Goal: Task Accomplishment & Management: Use online tool/utility

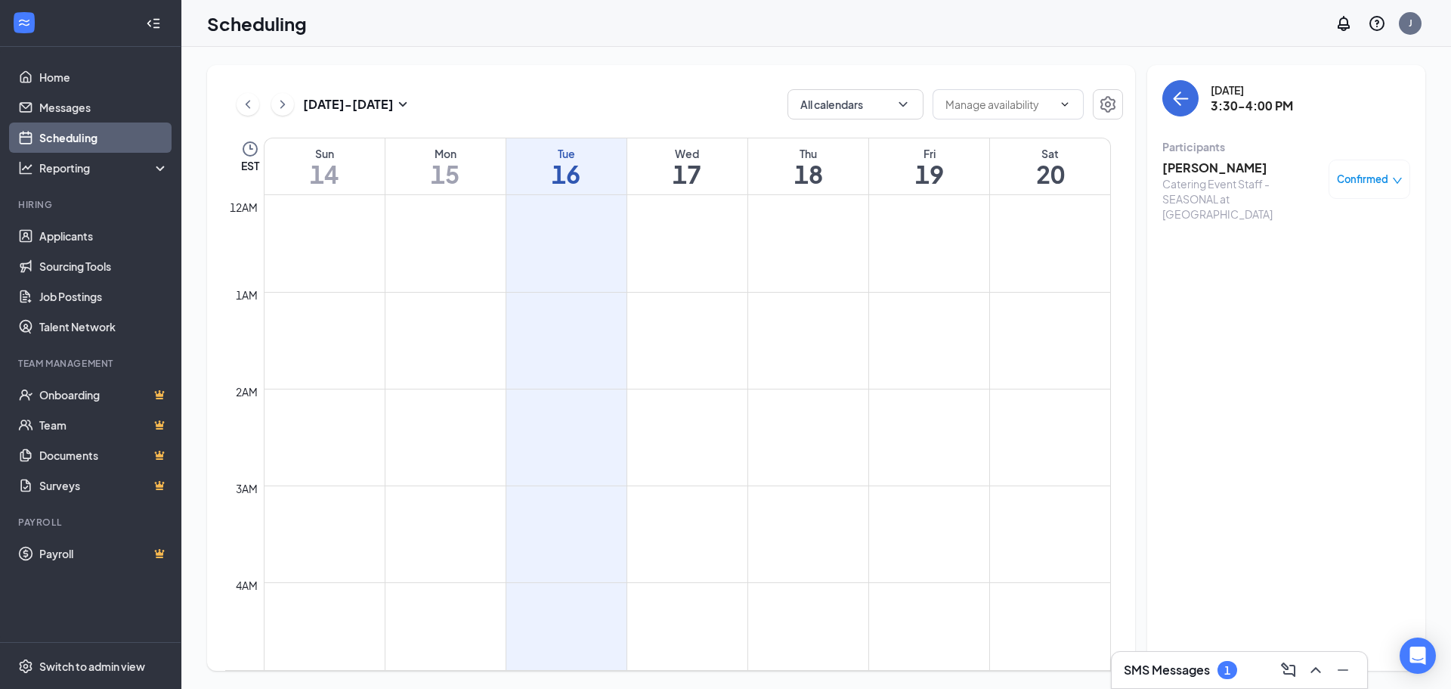
scroll to position [1285, 0]
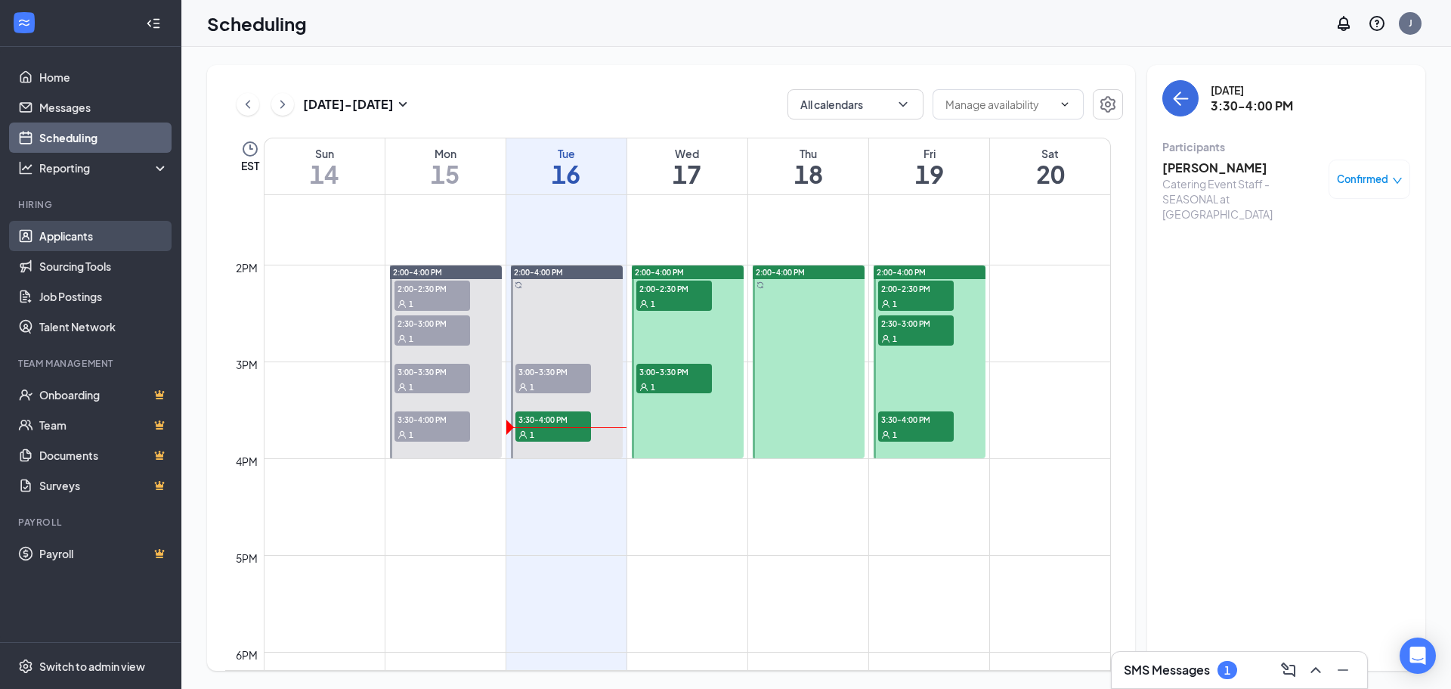
click at [100, 228] on link "Applicants" at bounding box center [103, 236] width 129 height 30
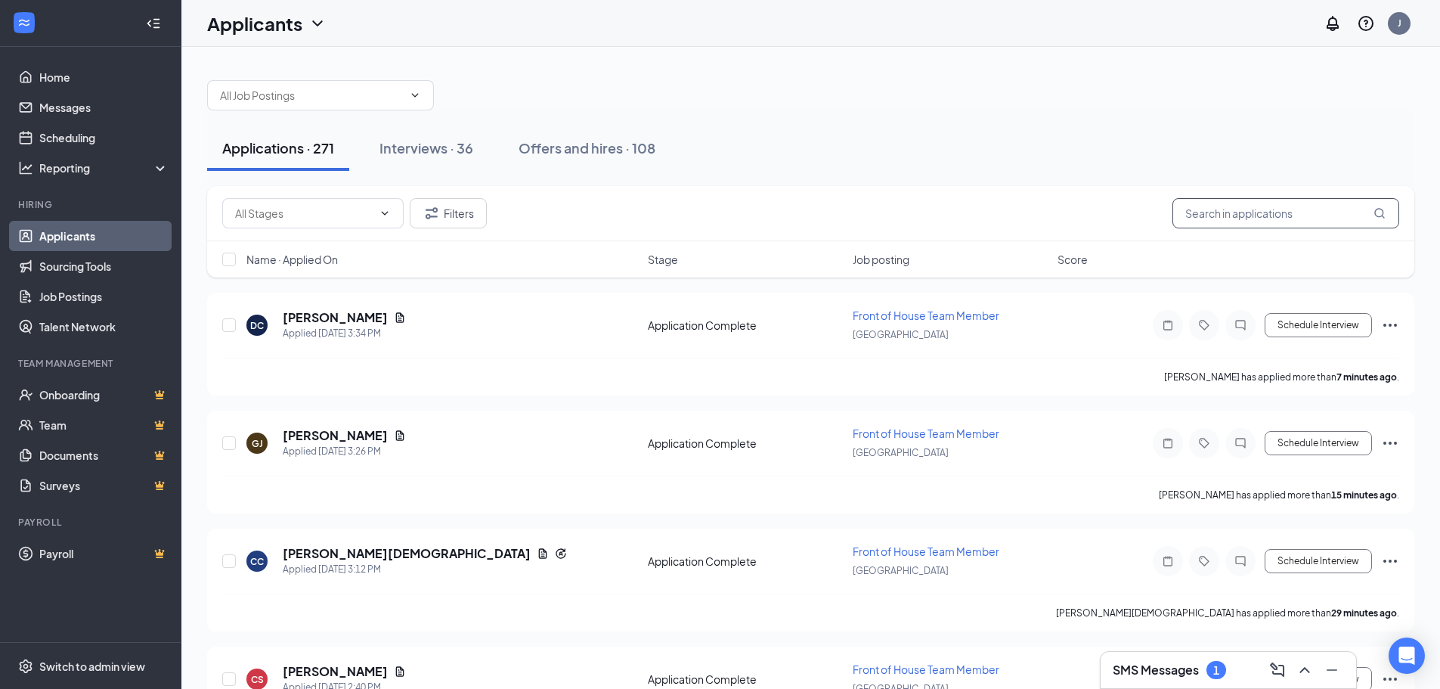
click at [1275, 218] on input "text" at bounding box center [1285, 213] width 227 height 30
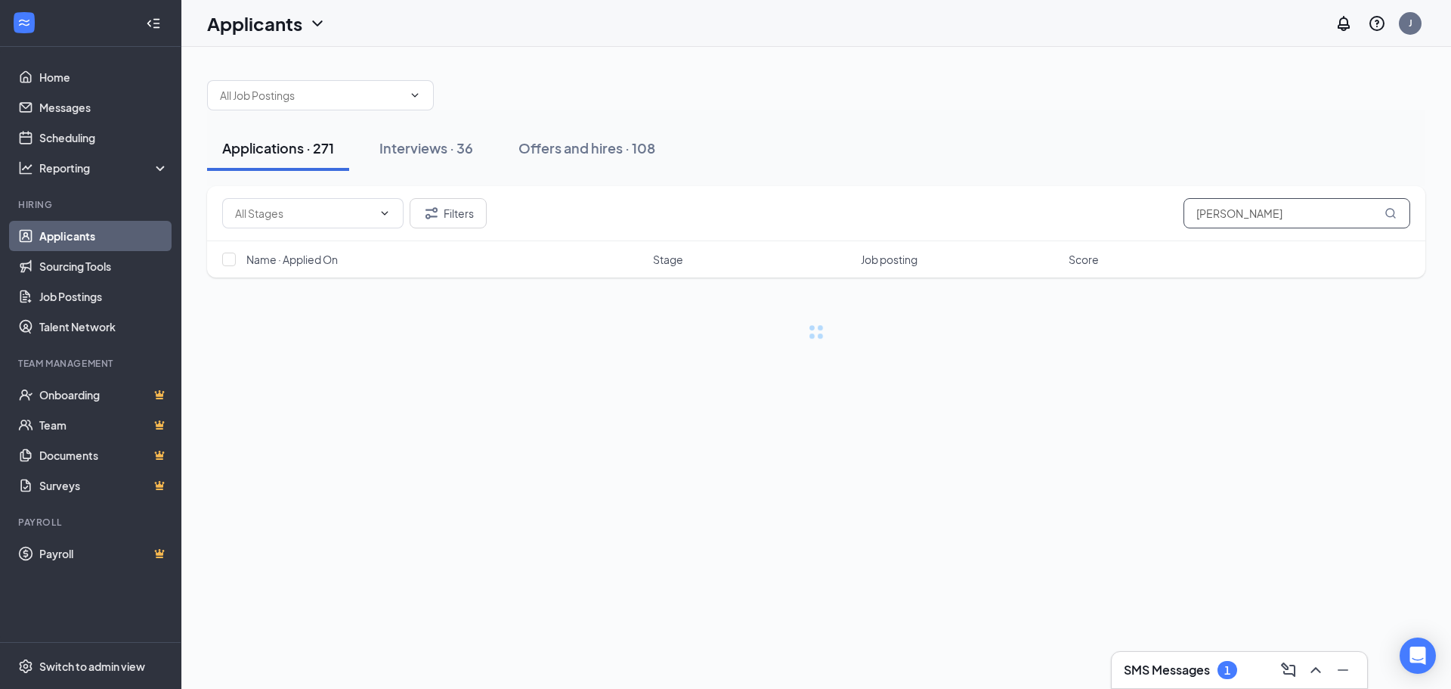
type input "[PERSON_NAME]"
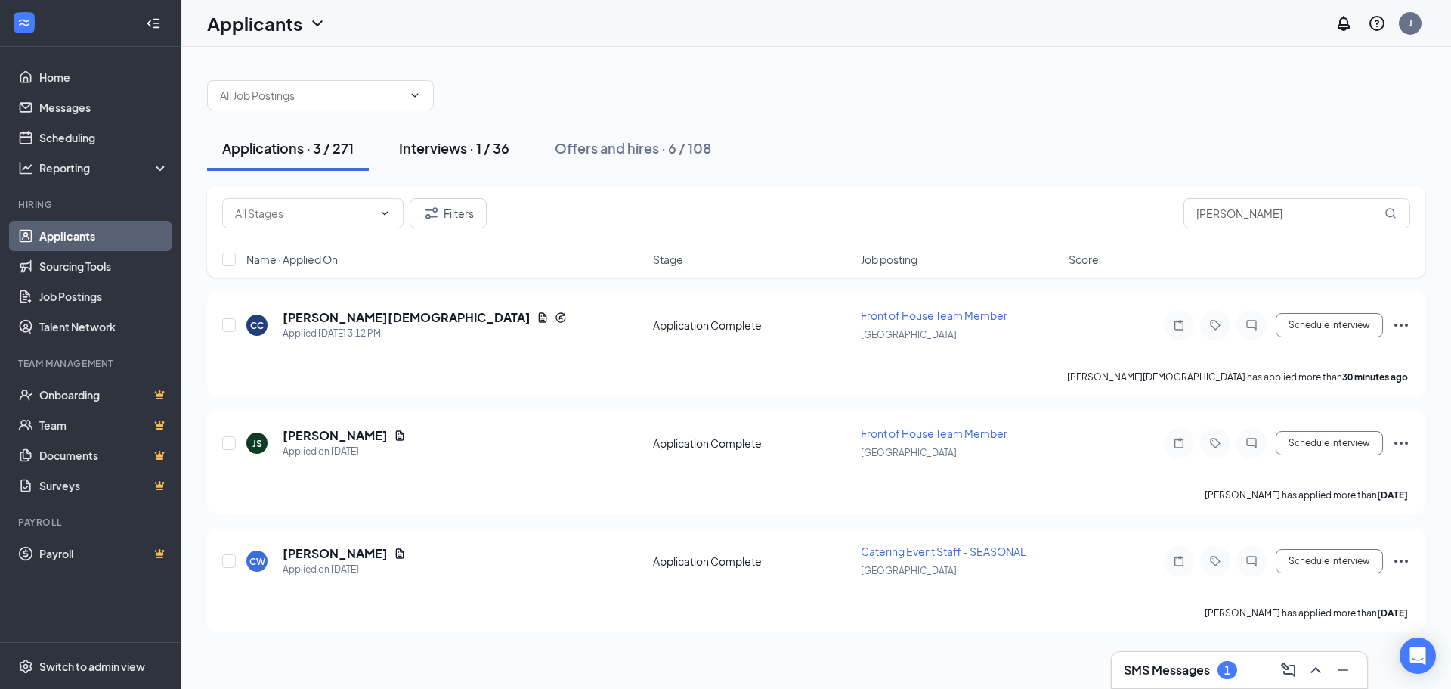
click at [423, 153] on div "Interviews · 1 / 36" at bounding box center [454, 147] width 110 height 19
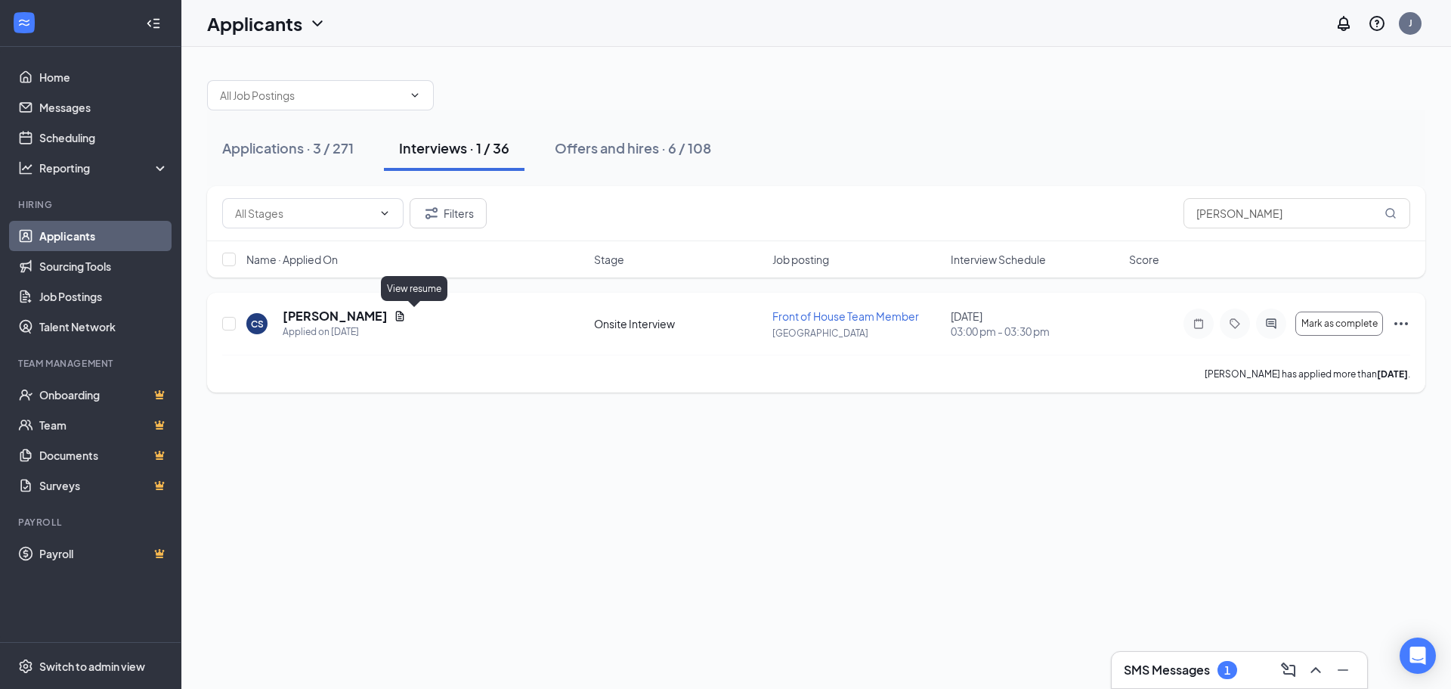
click at [404, 314] on icon "Document" at bounding box center [400, 316] width 8 height 10
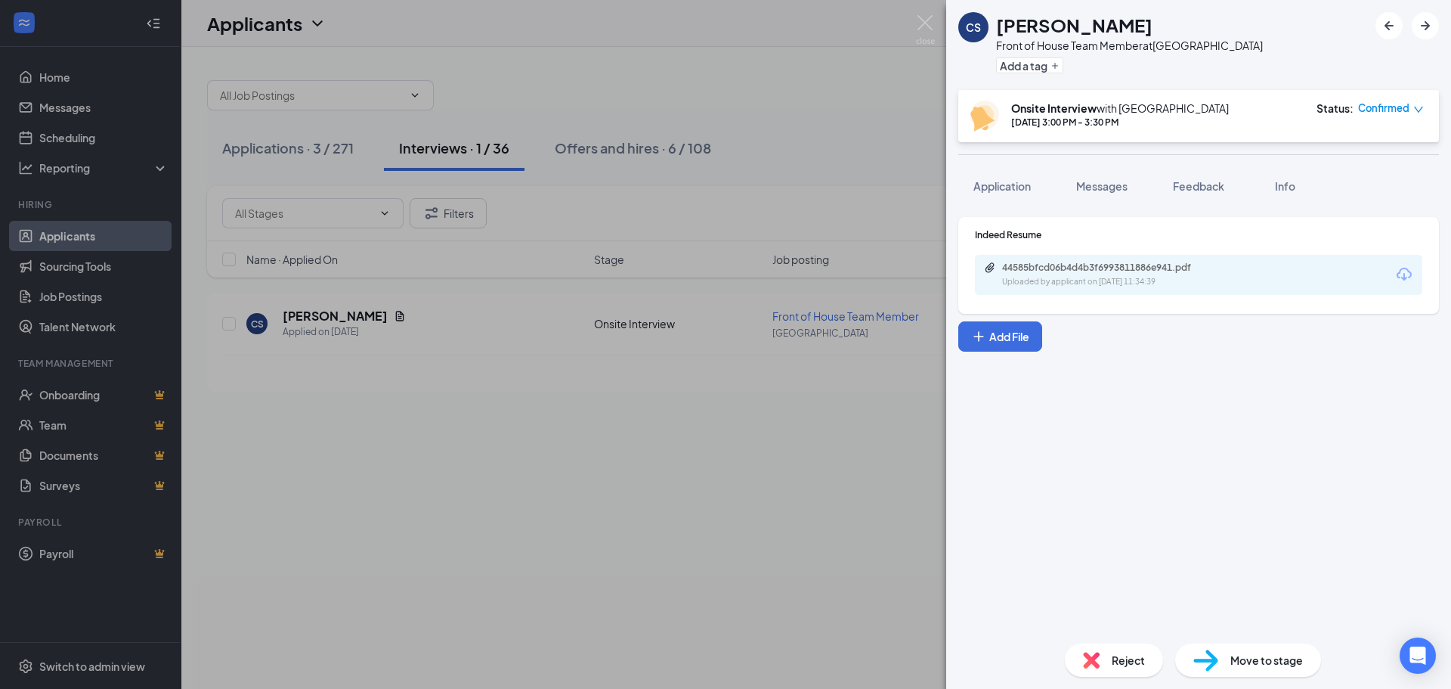
click at [1137, 259] on div "44585bfcd06b4d4b3f6993811886e941.pdf Uploaded by applicant on [DATE] 11:34:39" at bounding box center [1198, 275] width 447 height 40
click at [1138, 271] on div "44585bfcd06b4d4b3f6993811886e941.pdf" at bounding box center [1108, 268] width 212 height 12
